Goal: Use online tool/utility: Utilize a website feature to perform a specific function

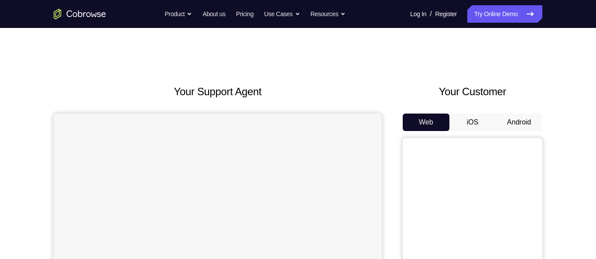
click at [517, 121] on button "Android" at bounding box center [518, 121] width 47 height 17
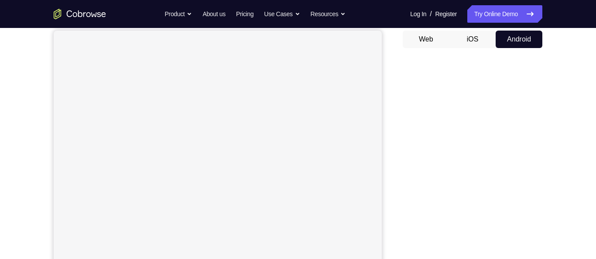
scroll to position [82, 0]
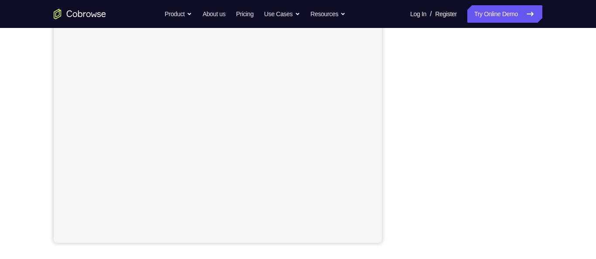
scroll to position [165, 0]
